Goal: Task Accomplishment & Management: Complete application form

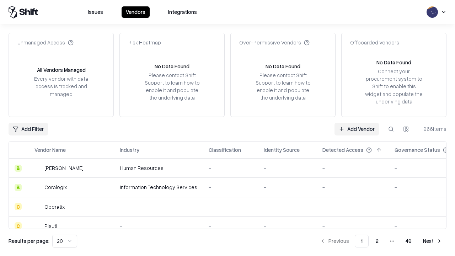
click at [356, 129] on link "Add Vendor" at bounding box center [356, 129] width 44 height 13
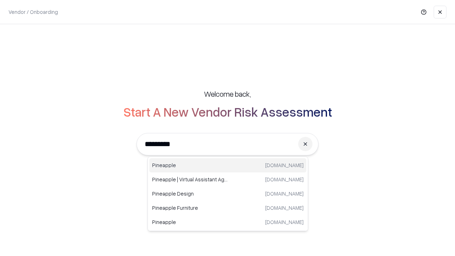
click at [228, 165] on div "Pineapple pineappleenergy.com" at bounding box center [227, 165] width 157 height 14
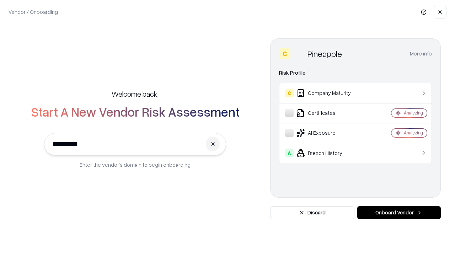
type input "*********"
click at [399, 212] on button "Onboard Vendor" at bounding box center [398, 212] width 83 height 13
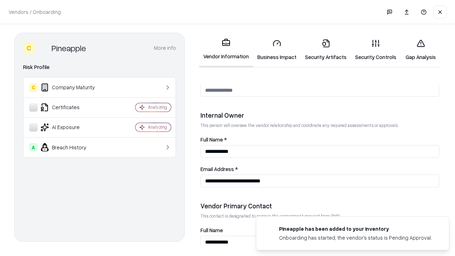
scroll to position [368, 0]
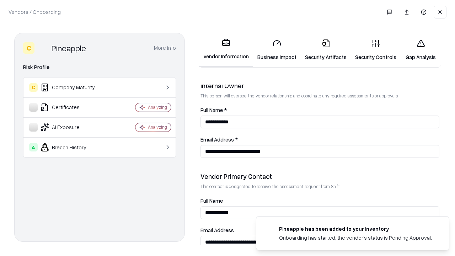
click at [325, 50] on link "Security Artifacts" at bounding box center [326, 49] width 50 height 33
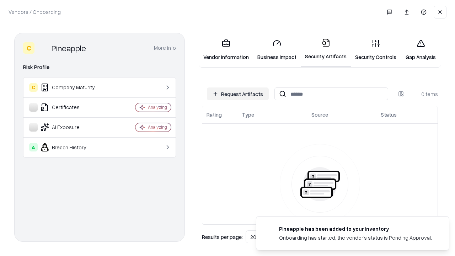
click at [238, 94] on button "Request Artifacts" at bounding box center [238, 93] width 62 height 13
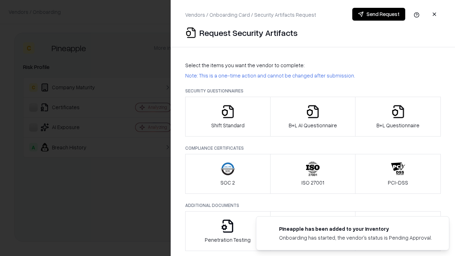
click at [398, 117] on icon "button" at bounding box center [398, 111] width 14 height 14
click at [312, 117] on icon "button" at bounding box center [313, 111] width 14 height 14
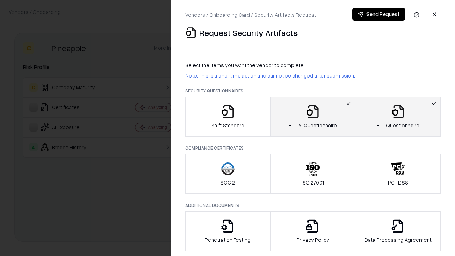
click at [378, 14] on button "Send Request" at bounding box center [378, 14] width 53 height 13
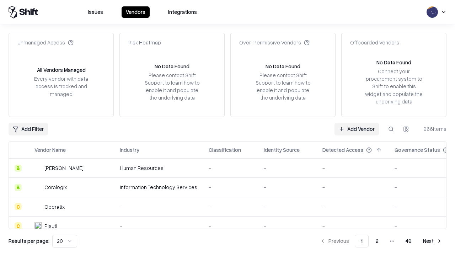
click at [391, 129] on button at bounding box center [390, 129] width 13 height 13
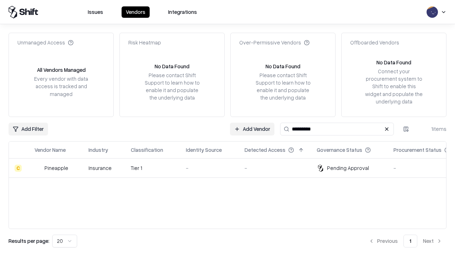
type input "*********"
click at [232, 168] on div "-" at bounding box center [209, 167] width 47 height 7
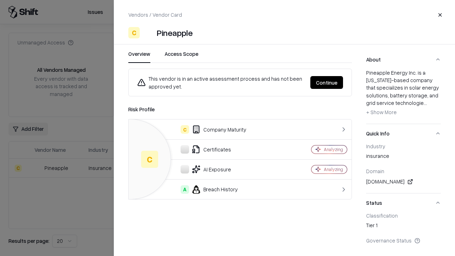
click at [327, 82] on button "Continue" at bounding box center [326, 82] width 33 height 13
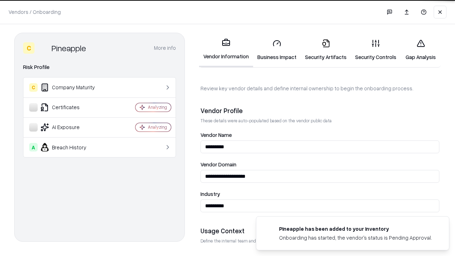
click at [325, 50] on link "Security Artifacts" at bounding box center [326, 49] width 50 height 33
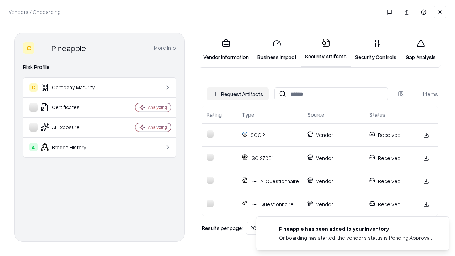
click at [420, 50] on link "Gap Analysis" at bounding box center [420, 49] width 40 height 33
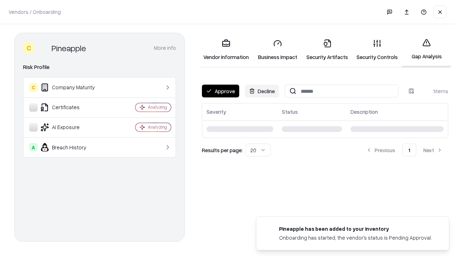
click at [220, 91] on button "Approve" at bounding box center [220, 91] width 37 height 13
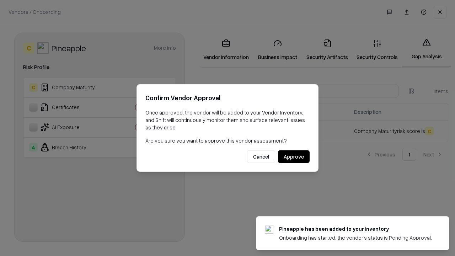
click at [293, 156] on button "Approve" at bounding box center [294, 156] width 32 height 13
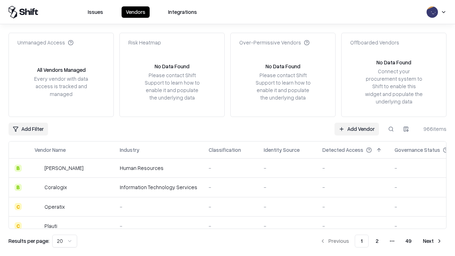
type input "*********"
click at [356, 129] on link "Add Vendor" at bounding box center [356, 129] width 44 height 13
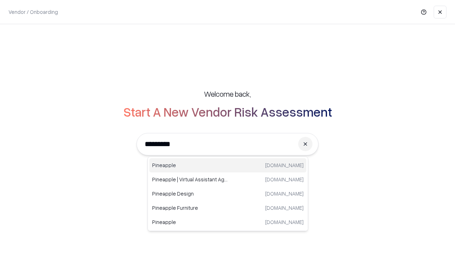
click at [228, 165] on div "Pineapple pineappleenergy.com" at bounding box center [227, 165] width 157 height 14
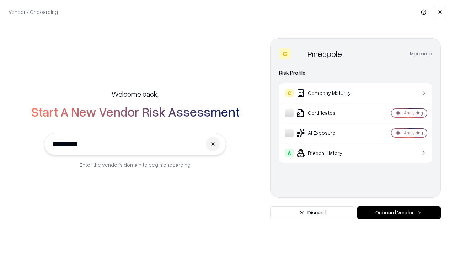
type input "*********"
click at [399, 212] on button "Onboard Vendor" at bounding box center [398, 212] width 83 height 13
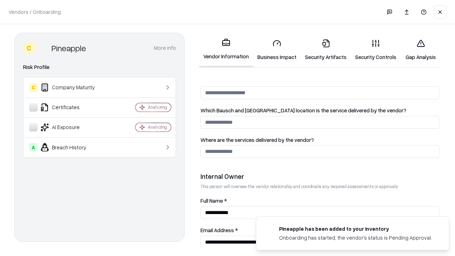
scroll to position [368, 0]
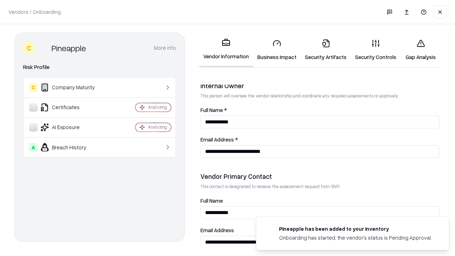
click at [420, 50] on link "Gap Analysis" at bounding box center [420, 49] width 40 height 33
